Goal: Find specific page/section: Find specific page/section

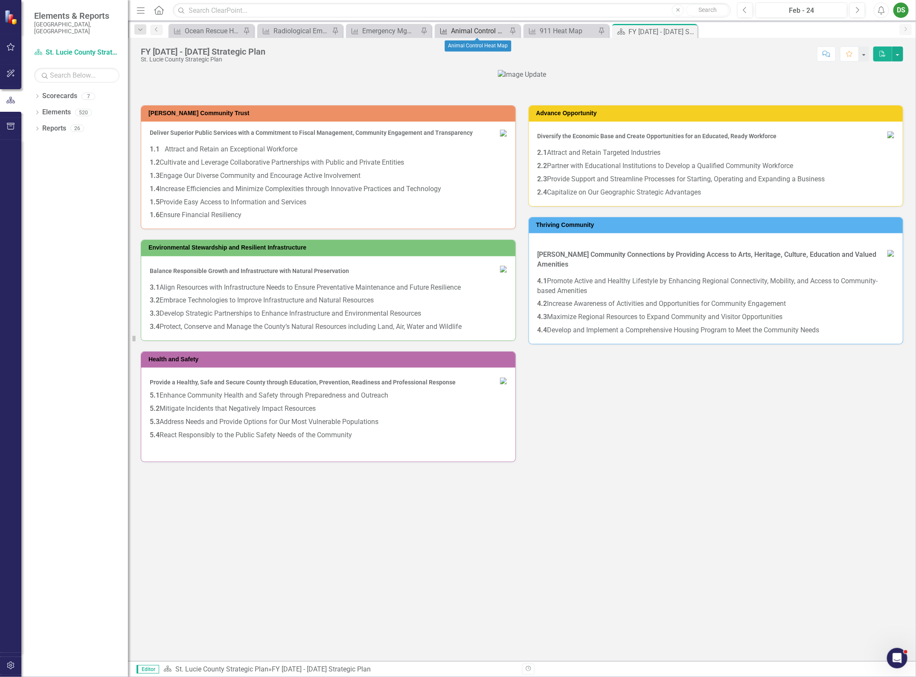
click at [460, 34] on div "Animal Control Heat Map" at bounding box center [479, 31] width 56 height 11
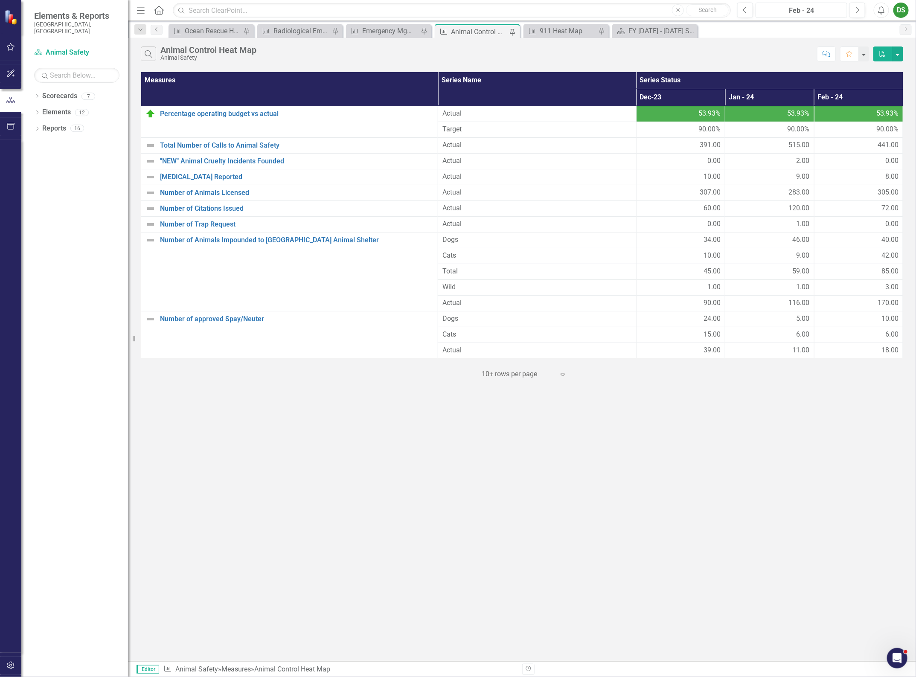
click at [792, 8] on div "Feb - 24" at bounding box center [802, 11] width 86 height 10
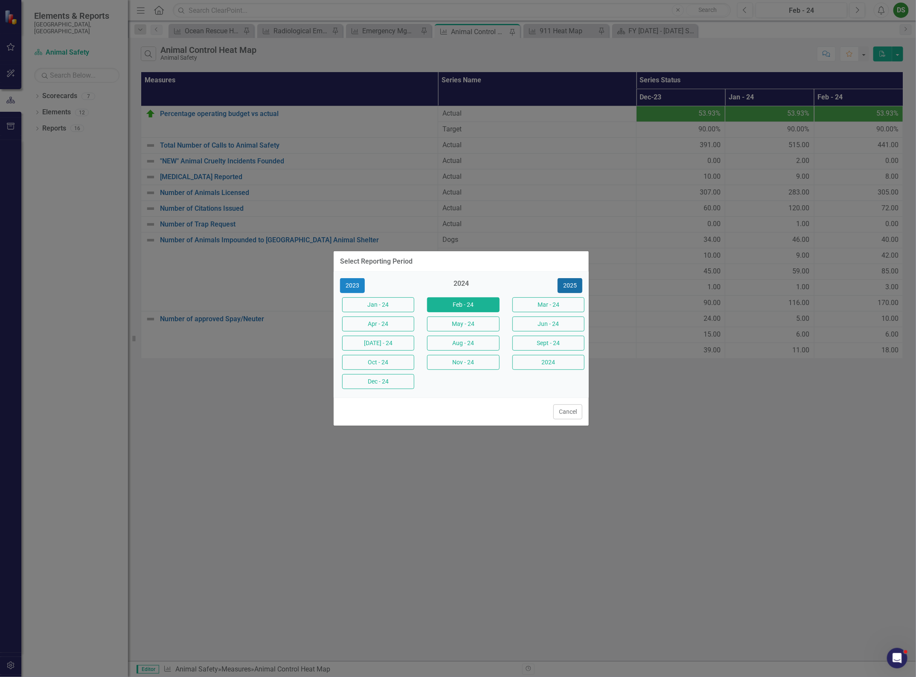
click at [566, 280] on button "2025" at bounding box center [570, 285] width 25 height 15
click at [550, 343] on button "Sept - 25" at bounding box center [548, 343] width 72 height 15
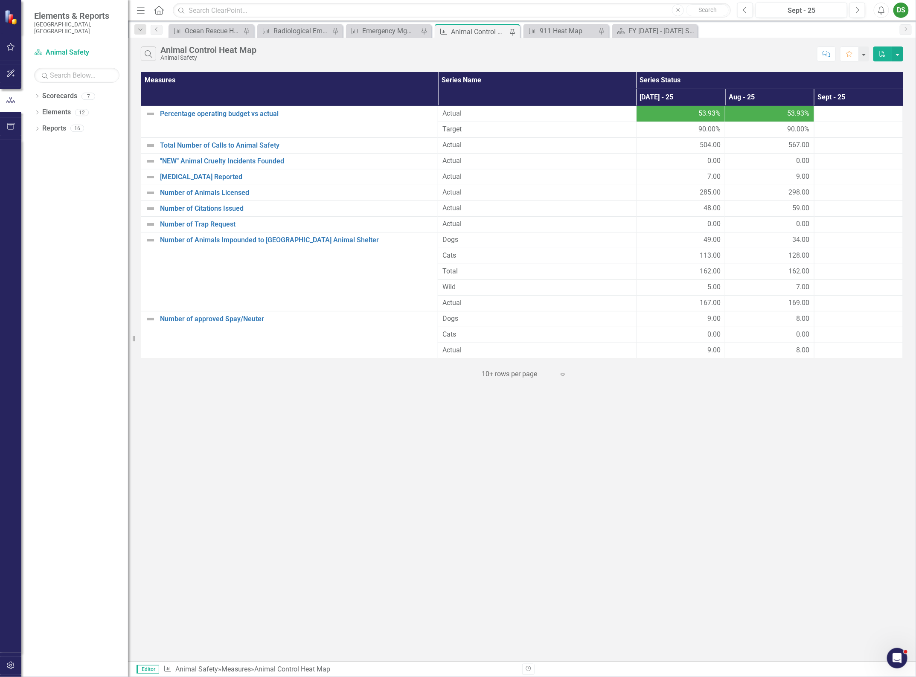
click at [541, 378] on div at bounding box center [518, 375] width 73 height 12
click at [540, 443] on div "Display All Rows" at bounding box center [526, 444] width 80 height 10
click at [333, 165] on link ""NEW" Animal Cruelty Incidents Founded" at bounding box center [297, 161] width 274 height 8
drag, startPoint x: 476, startPoint y: 116, endPoint x: 478, endPoint y: 128, distance: 11.8
click at [478, 128] on tbody "Percentage operating budget vs actual Edit Edit Measure Link Open Element Actua…" at bounding box center [522, 232] width 762 height 253
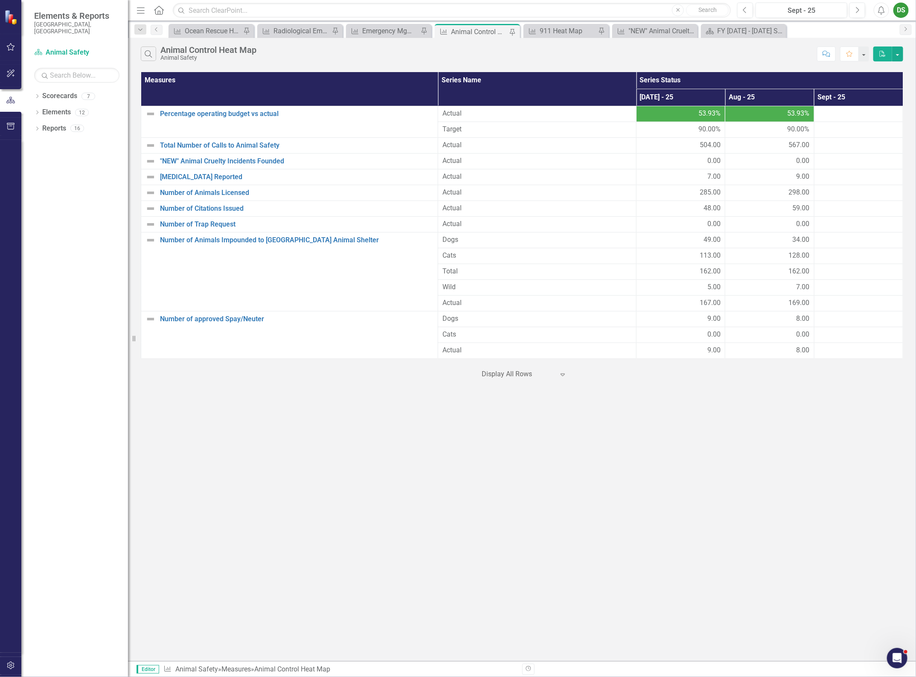
drag, startPoint x: 643, startPoint y: 603, endPoint x: 629, endPoint y: 581, distance: 26.3
click at [643, 452] on div "Search Animal Control Heat Map Animal Safety Comment Favorite PDF Measures Seri…" at bounding box center [522, 349] width 788 height 623
click at [746, 28] on div "FY [DATE] - [DATE] Strategic Plan" at bounding box center [745, 31] width 56 height 11
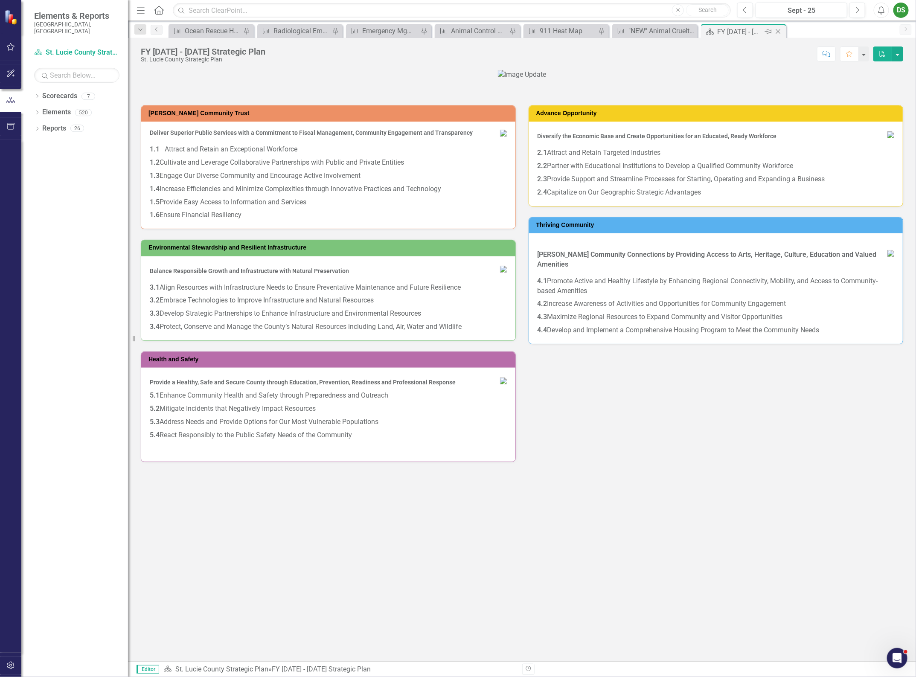
click at [775, 29] on icon "Close" at bounding box center [778, 31] width 9 height 7
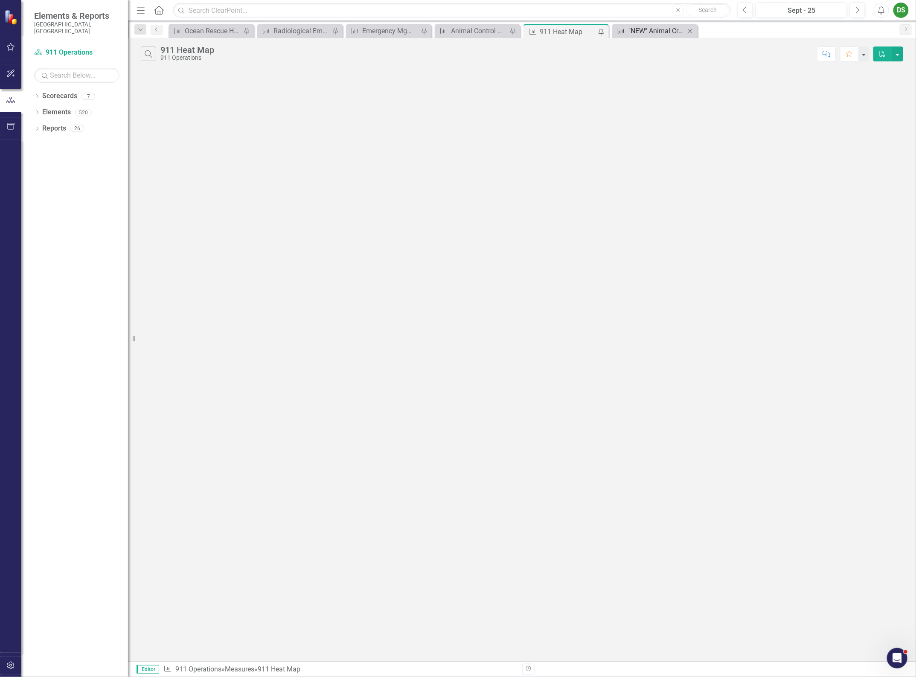
click at [654, 32] on div ""NEW" Animal Cruelty Incidents Founded" at bounding box center [657, 31] width 56 height 11
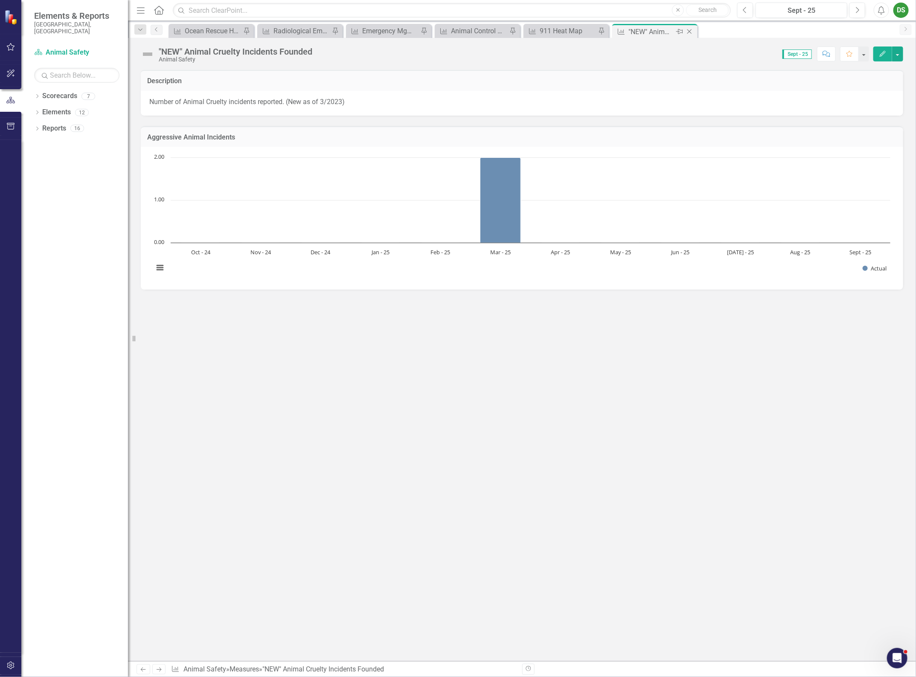
click at [693, 32] on icon "Close" at bounding box center [689, 31] width 9 height 7
click at [473, 30] on div "Animal Control Heat Map" at bounding box center [479, 31] width 56 height 11
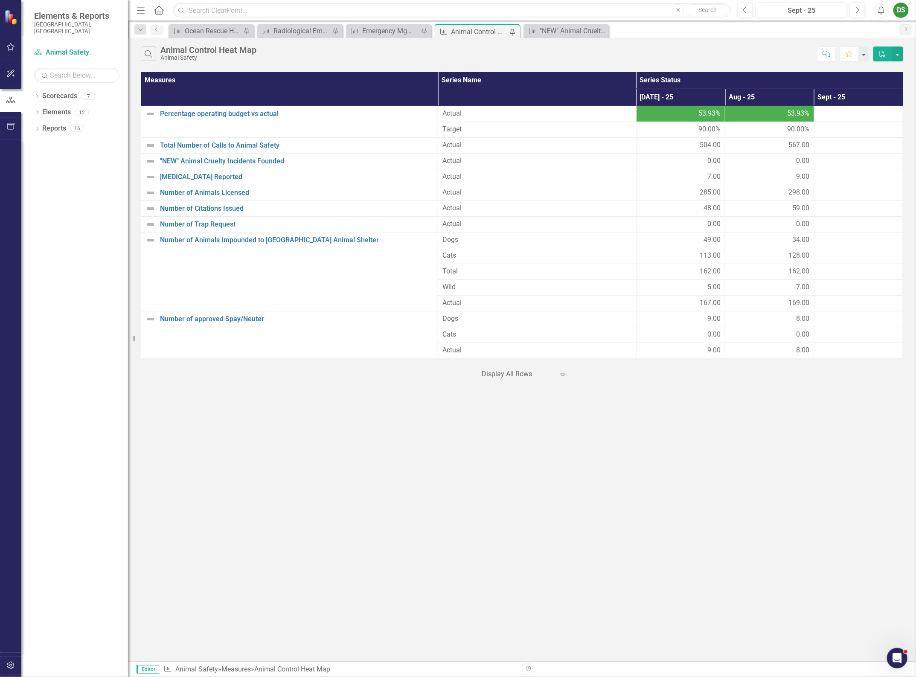
click at [674, 452] on div "Search Animal Control Heat Map Animal Safety Comment Favorite PDF Measures Seri…" at bounding box center [522, 349] width 788 height 623
